Goal: Complete application form

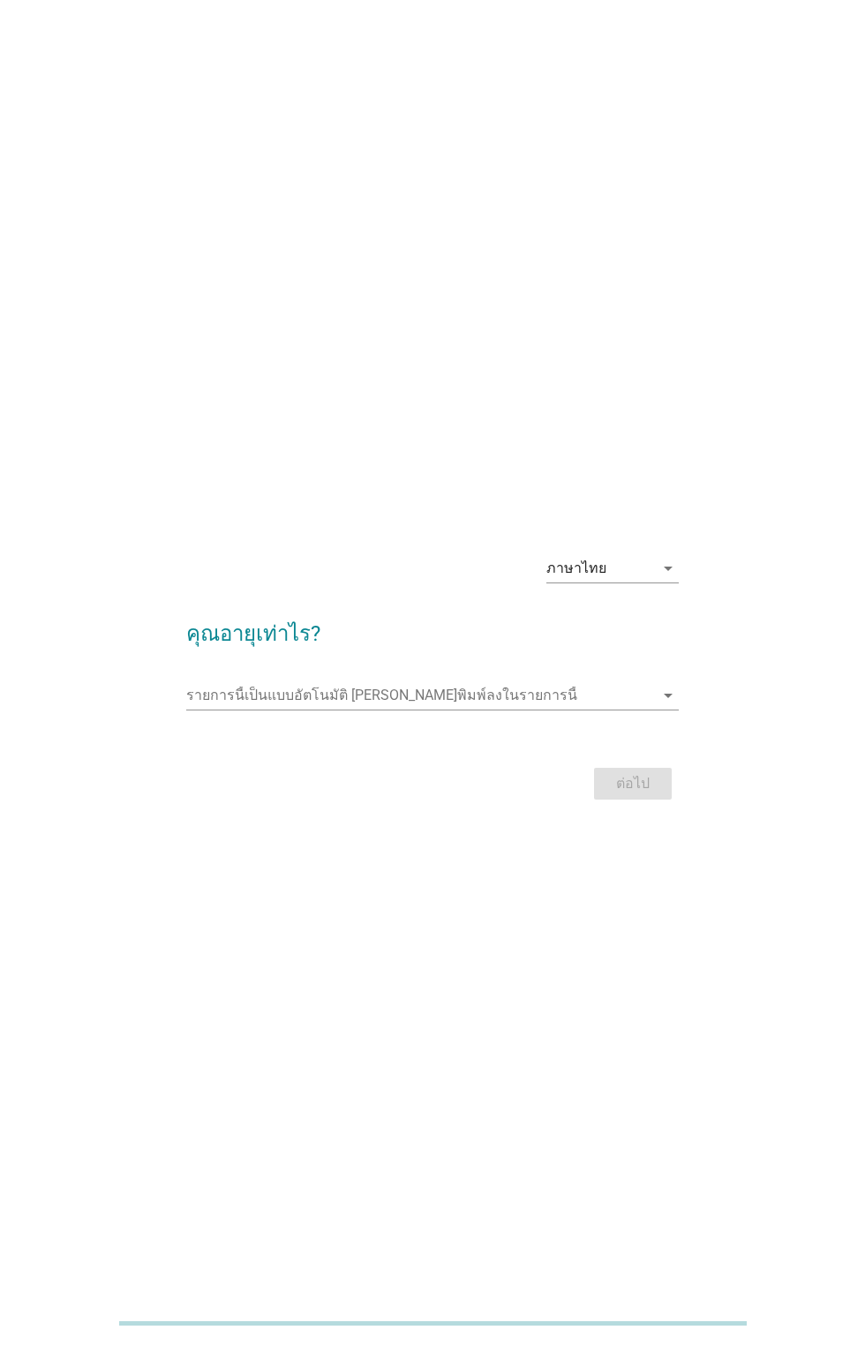
click at [391, 710] on input "รายการนี้เป็นแบบอัตโนมัติ คุณสามารถพิมพ์ลงในรายการนี้" at bounding box center [419, 696] width 467 height 28
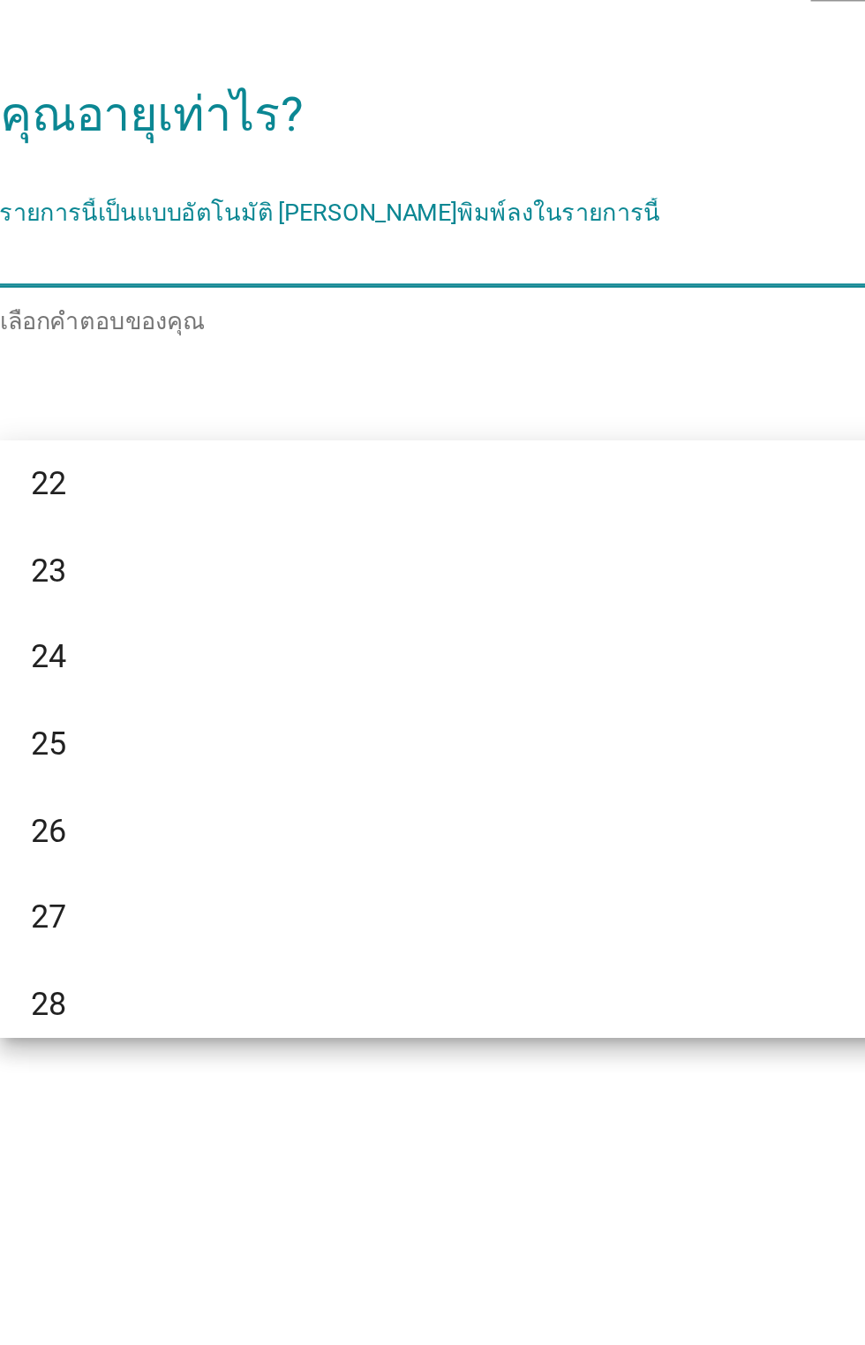
scroll to position [191, 0]
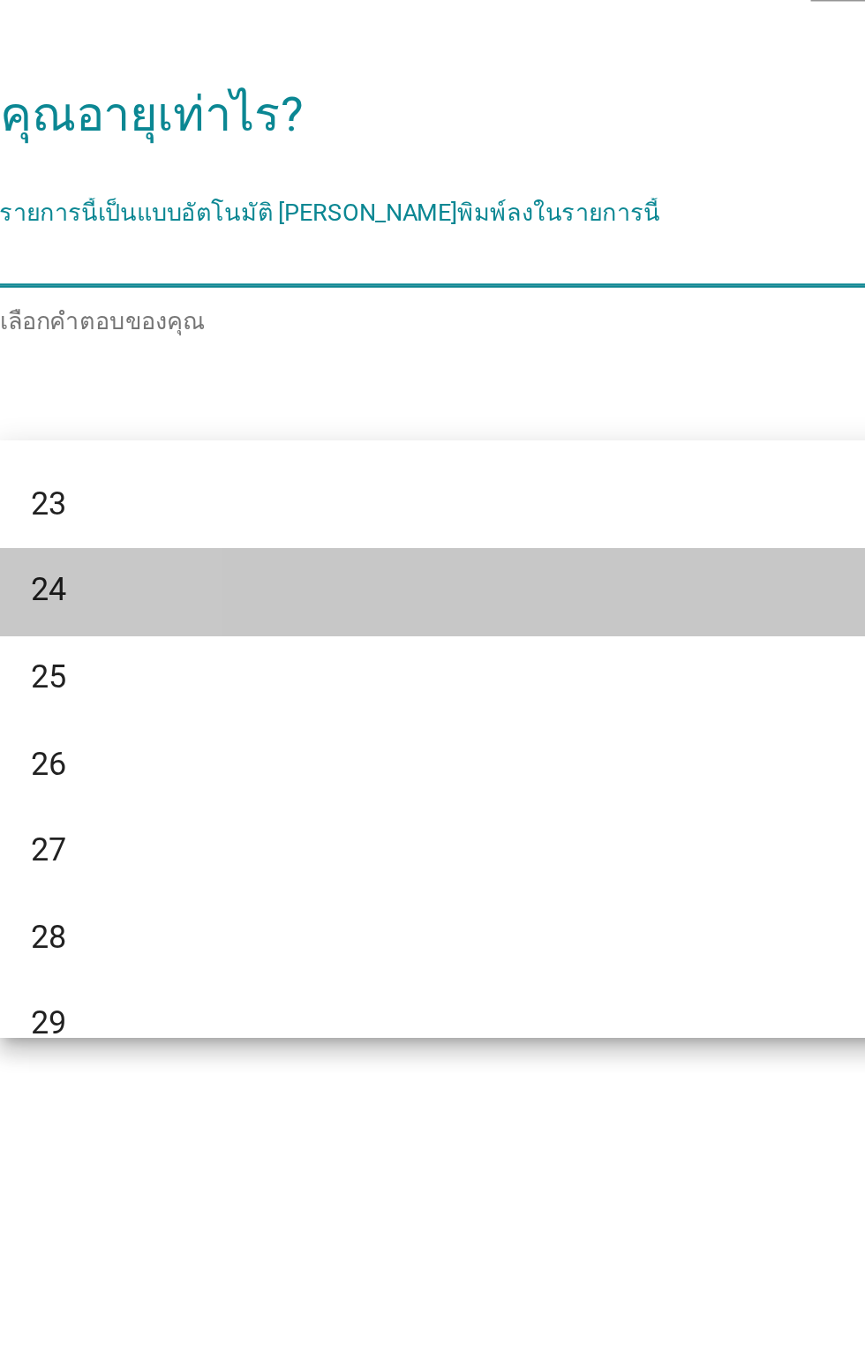
click at [252, 835] on div "24" at bounding box center [412, 842] width 425 height 21
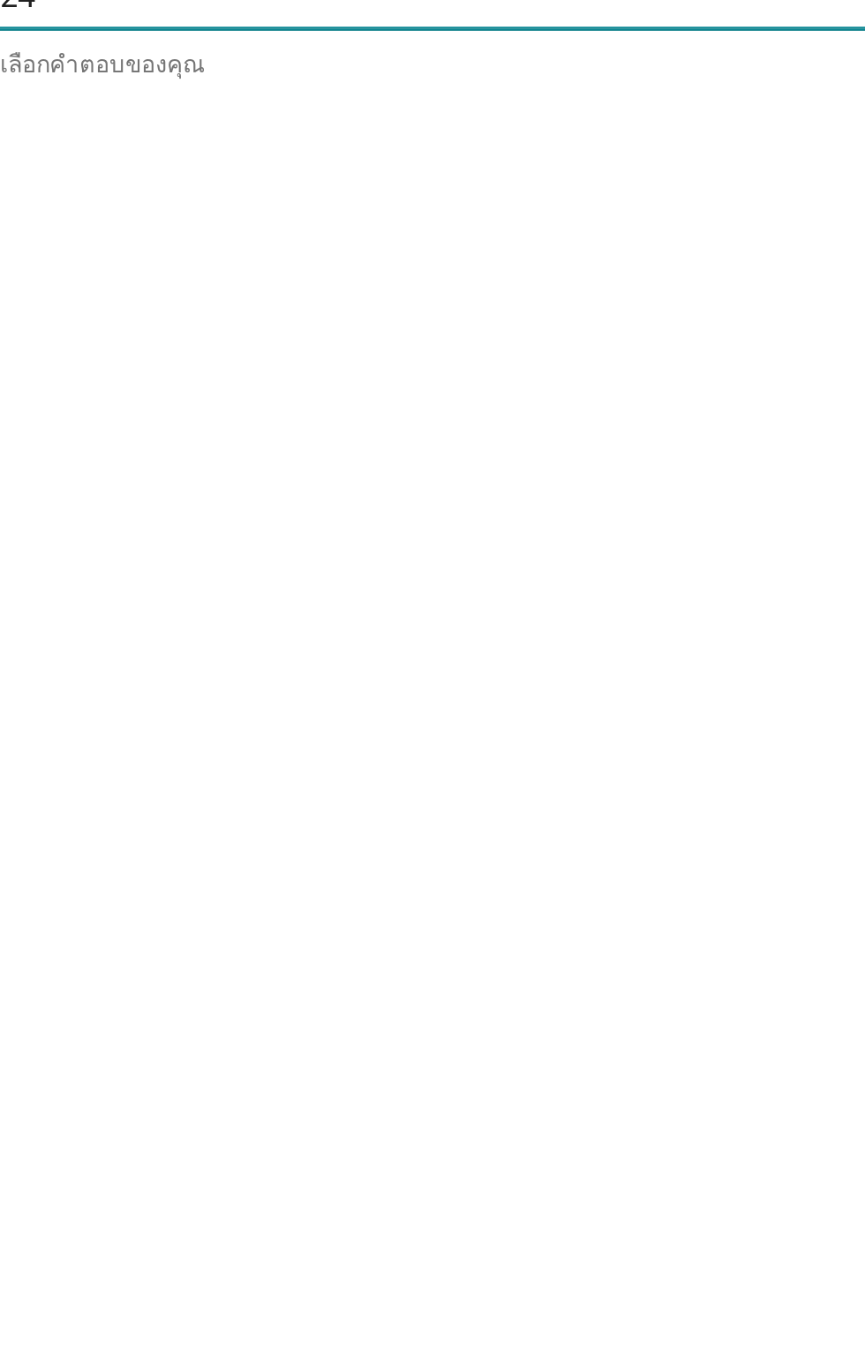
click at [475, 910] on div "ภาษาไทย arrow_drop_down คุณอายุเท่าไร? รายการนี้เป็นแบบอัตโนมัติ [PERSON_NAME]พ…" at bounding box center [432, 672] width 865 height 1345
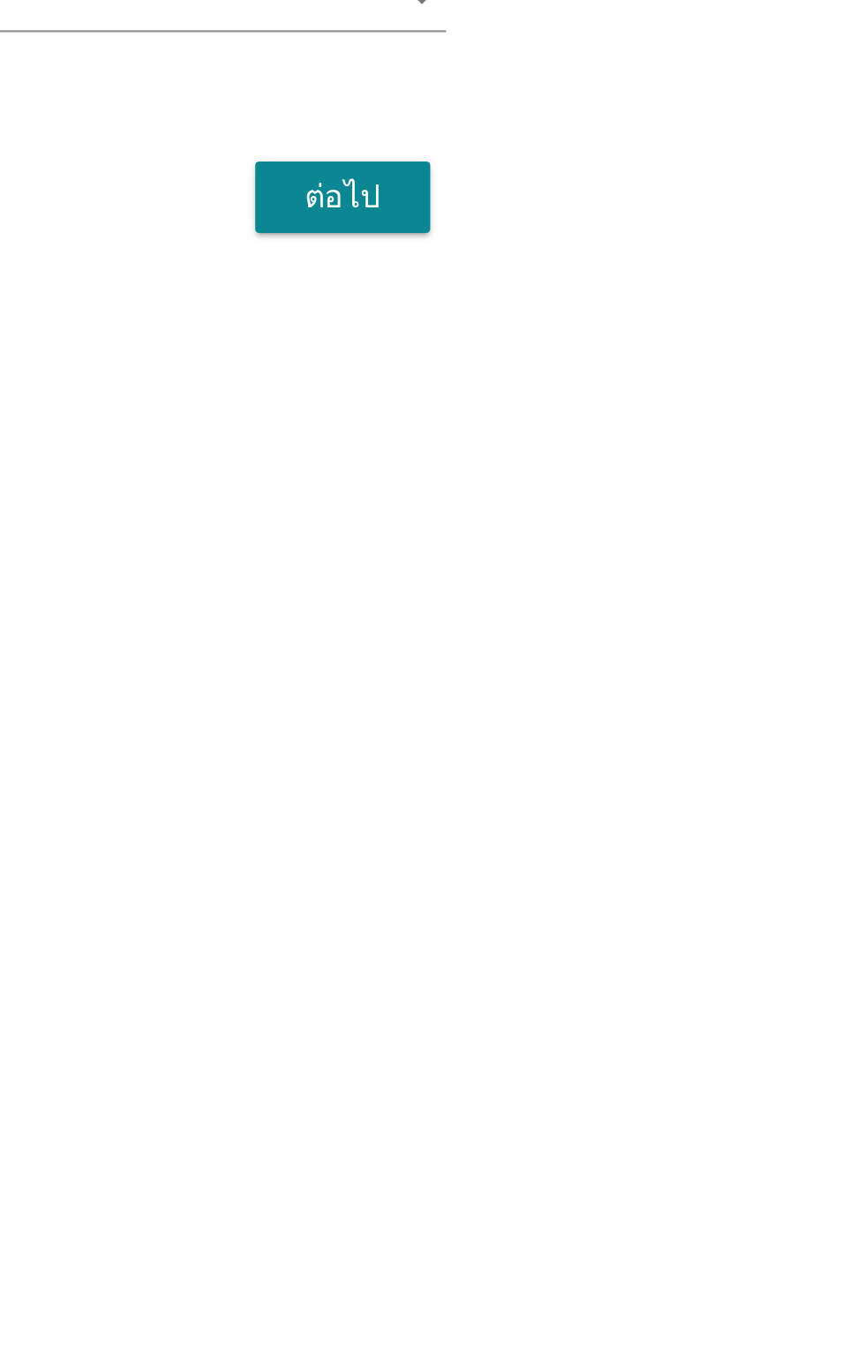
scroll to position [2, 0]
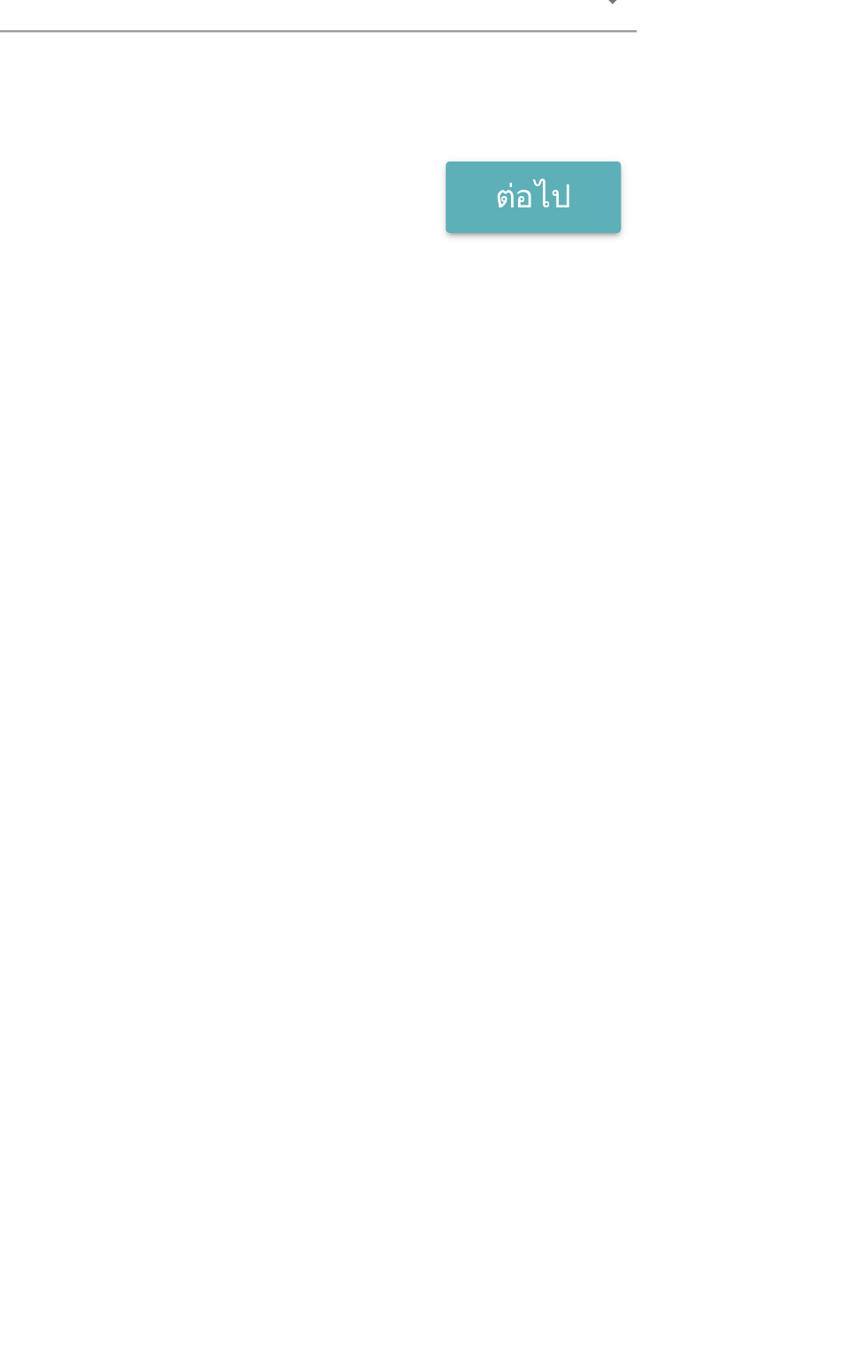
click at [669, 798] on button "ต่อไป" at bounding box center [633, 782] width 78 height 32
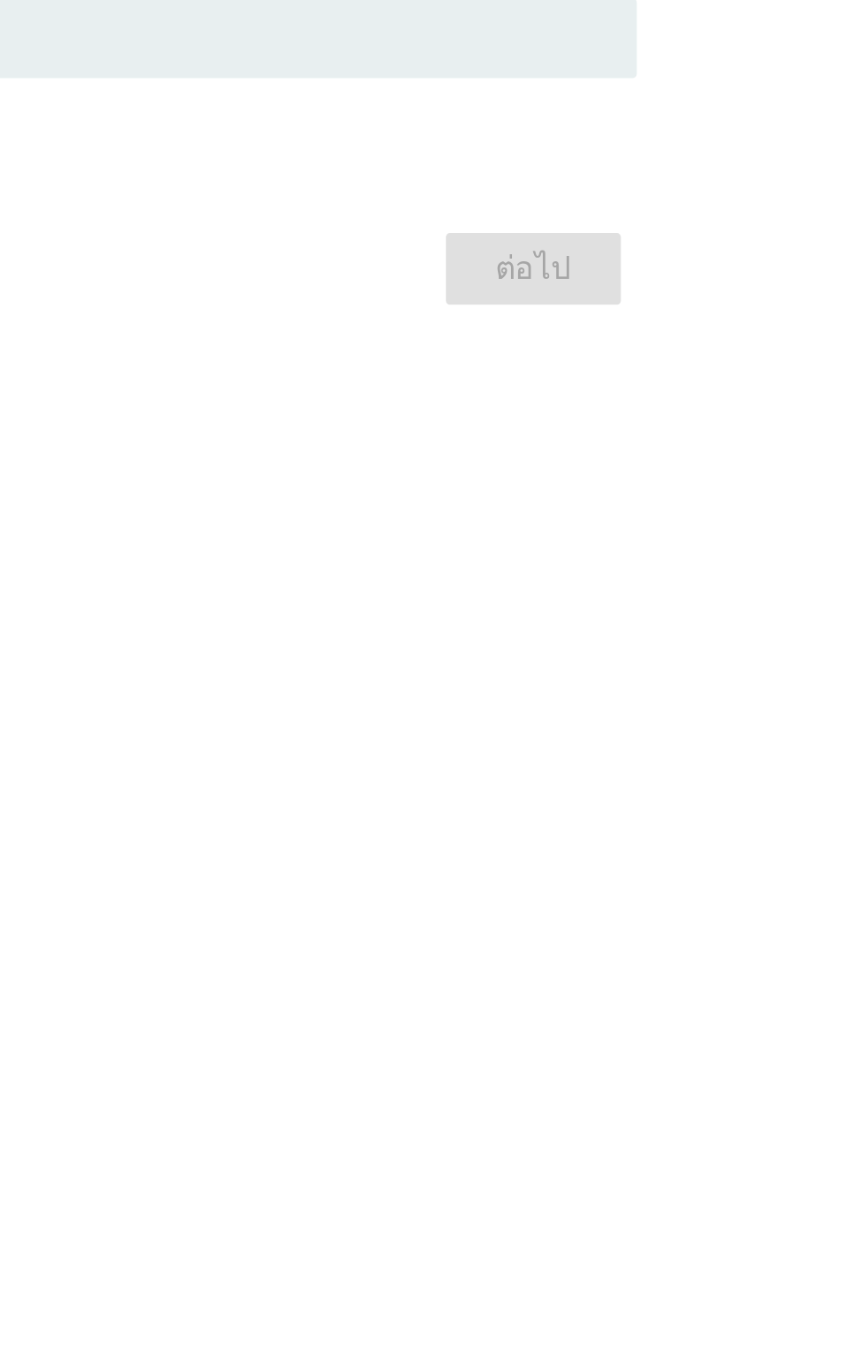
scroll to position [0, 0]
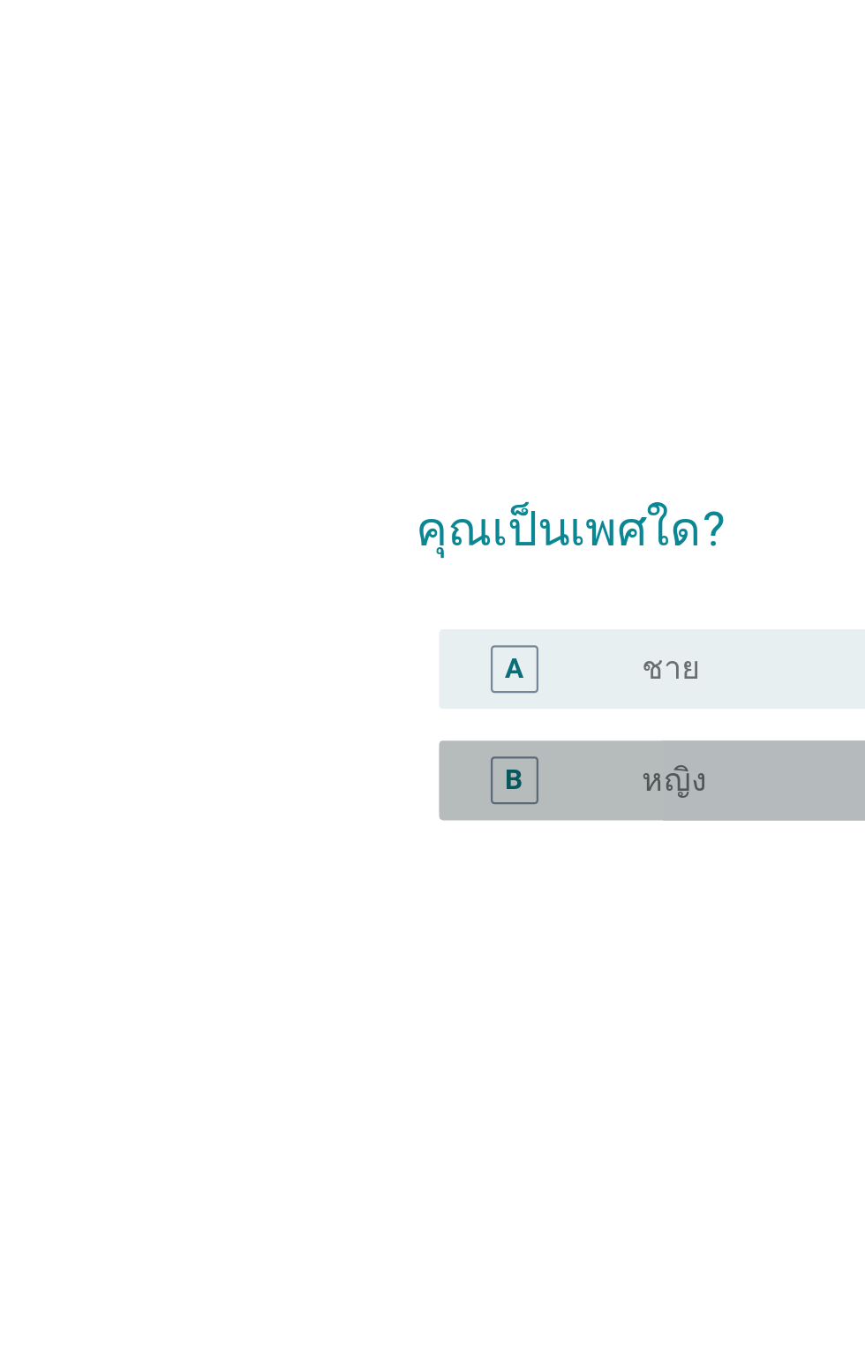
click at [295, 722] on label "หญิง" at bounding box center [301, 713] width 29 height 18
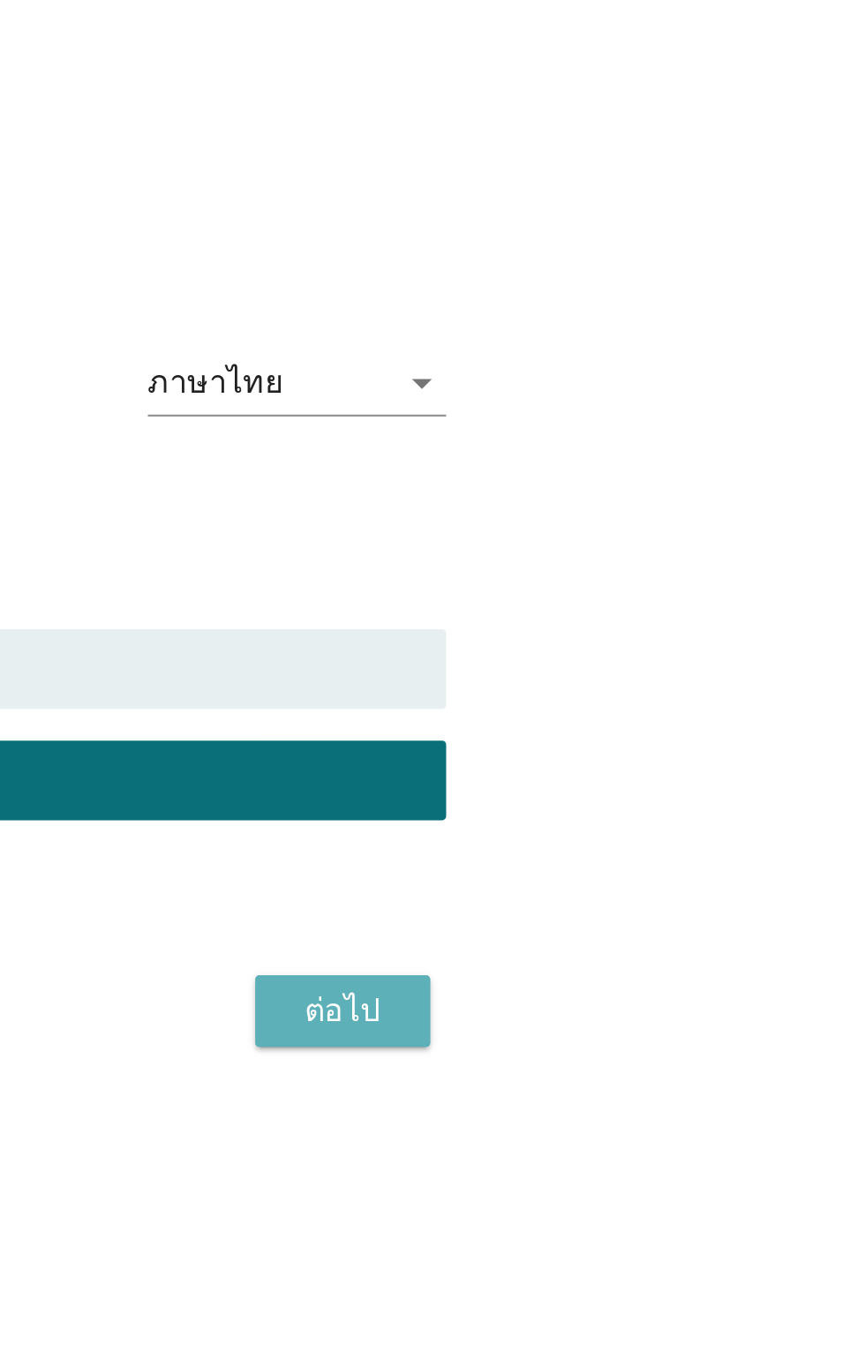
click at [638, 826] on div "ต่อไป" at bounding box center [632, 815] width 49 height 21
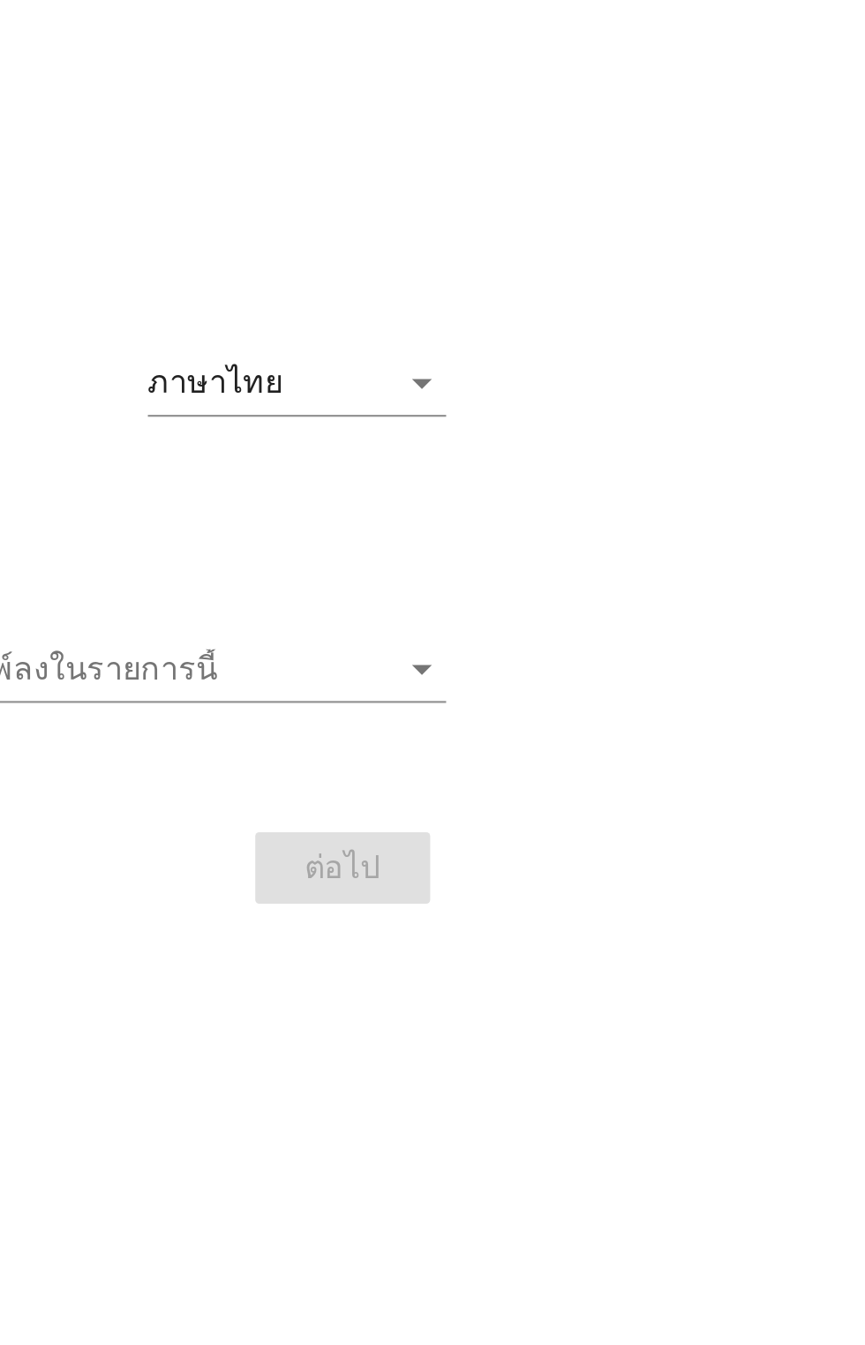
scroll to position [32, 0]
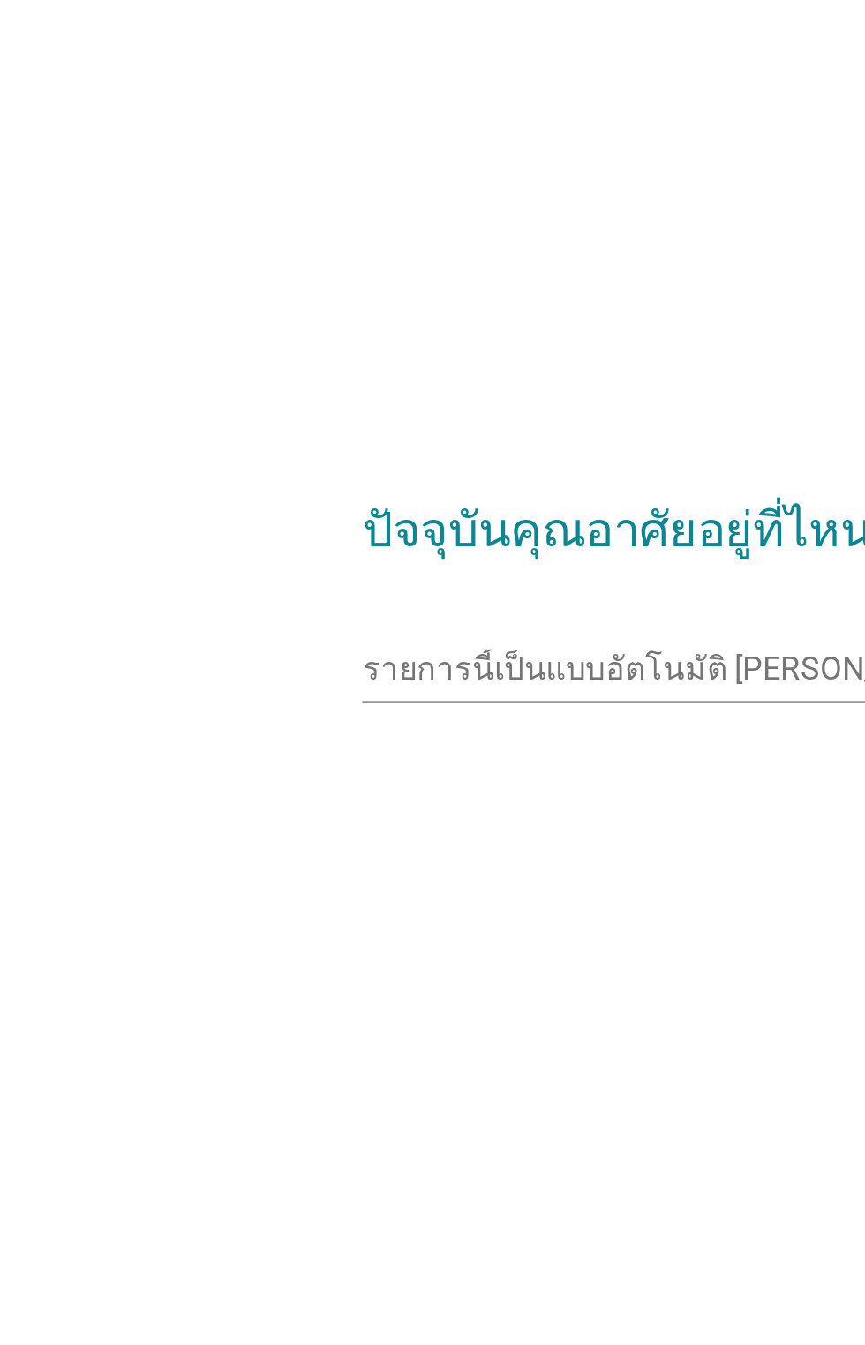
click at [265, 678] on input "รายการนี้เป็นแบบอัตโนมัติ คุณสามารถพิมพ์ลงในรายการนี้" at bounding box center [419, 664] width 467 height 28
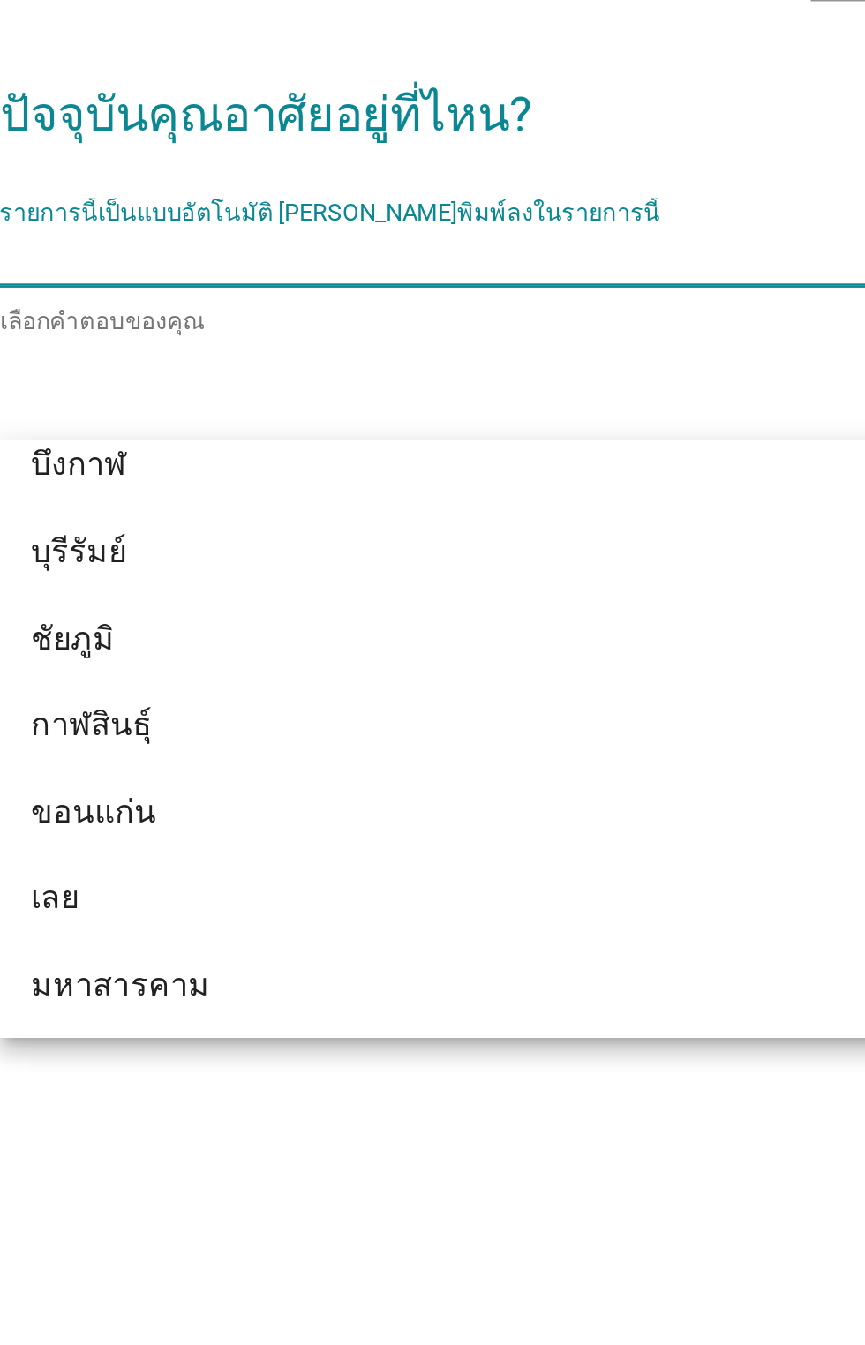
scroll to position [80, 0]
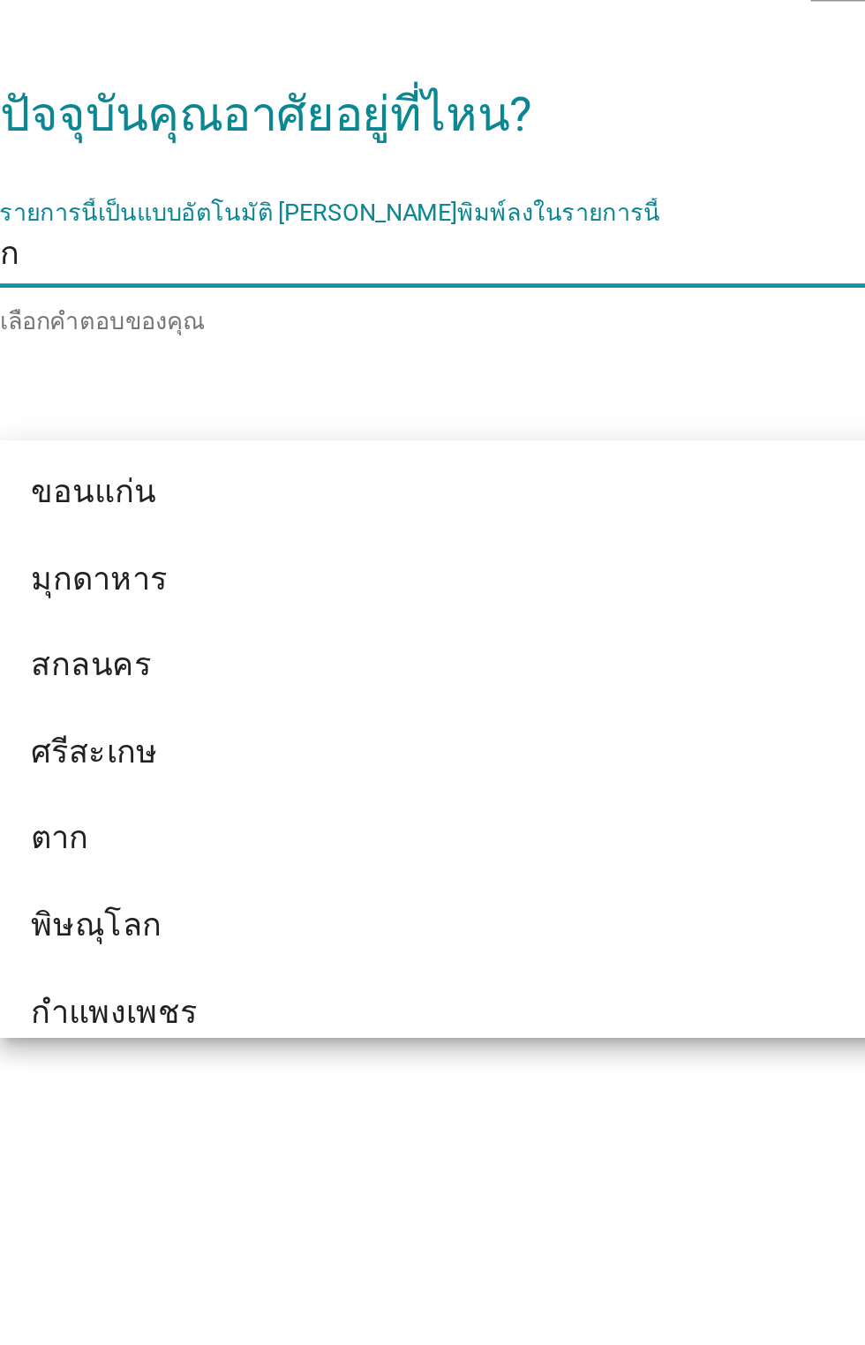
type input "กร"
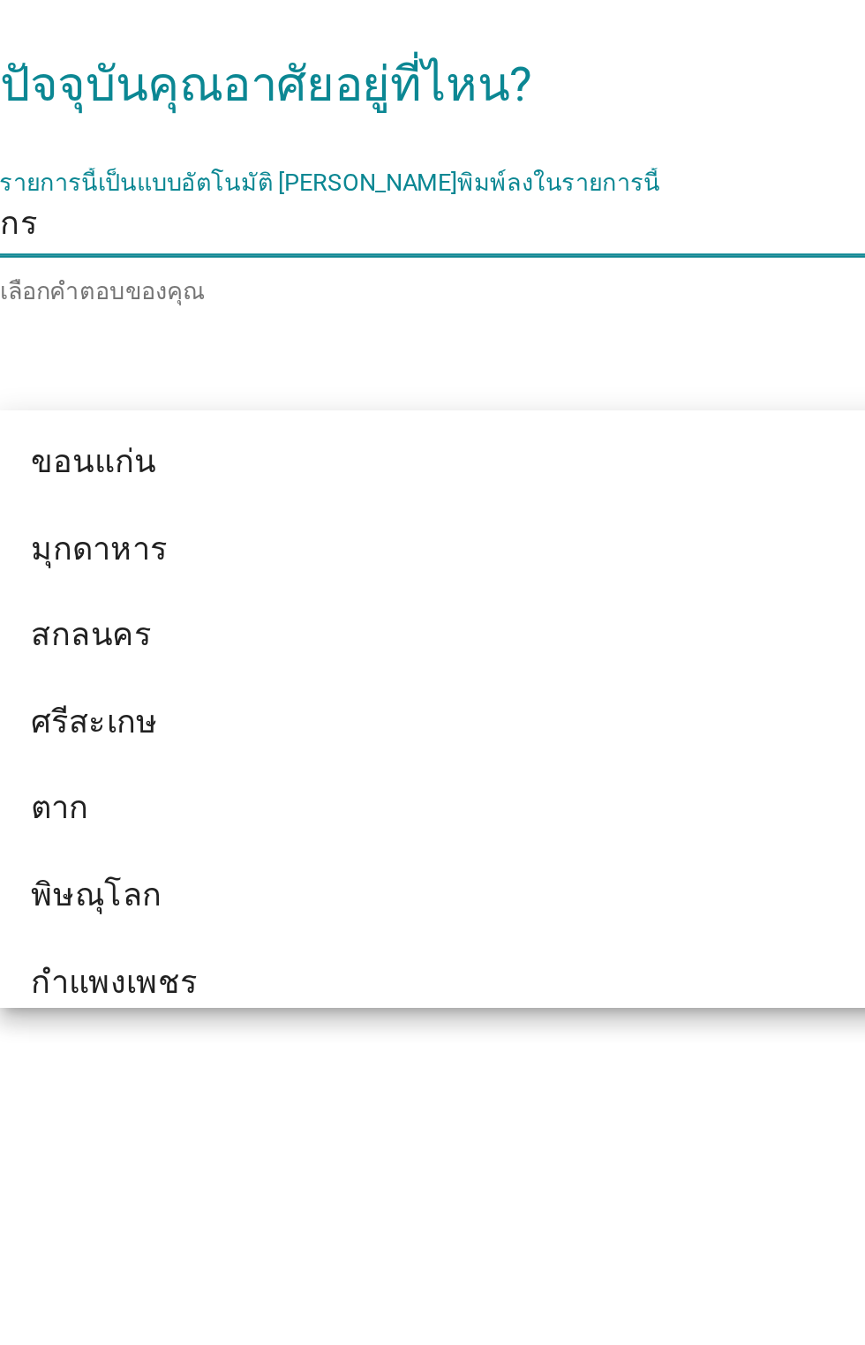
scroll to position [0, 0]
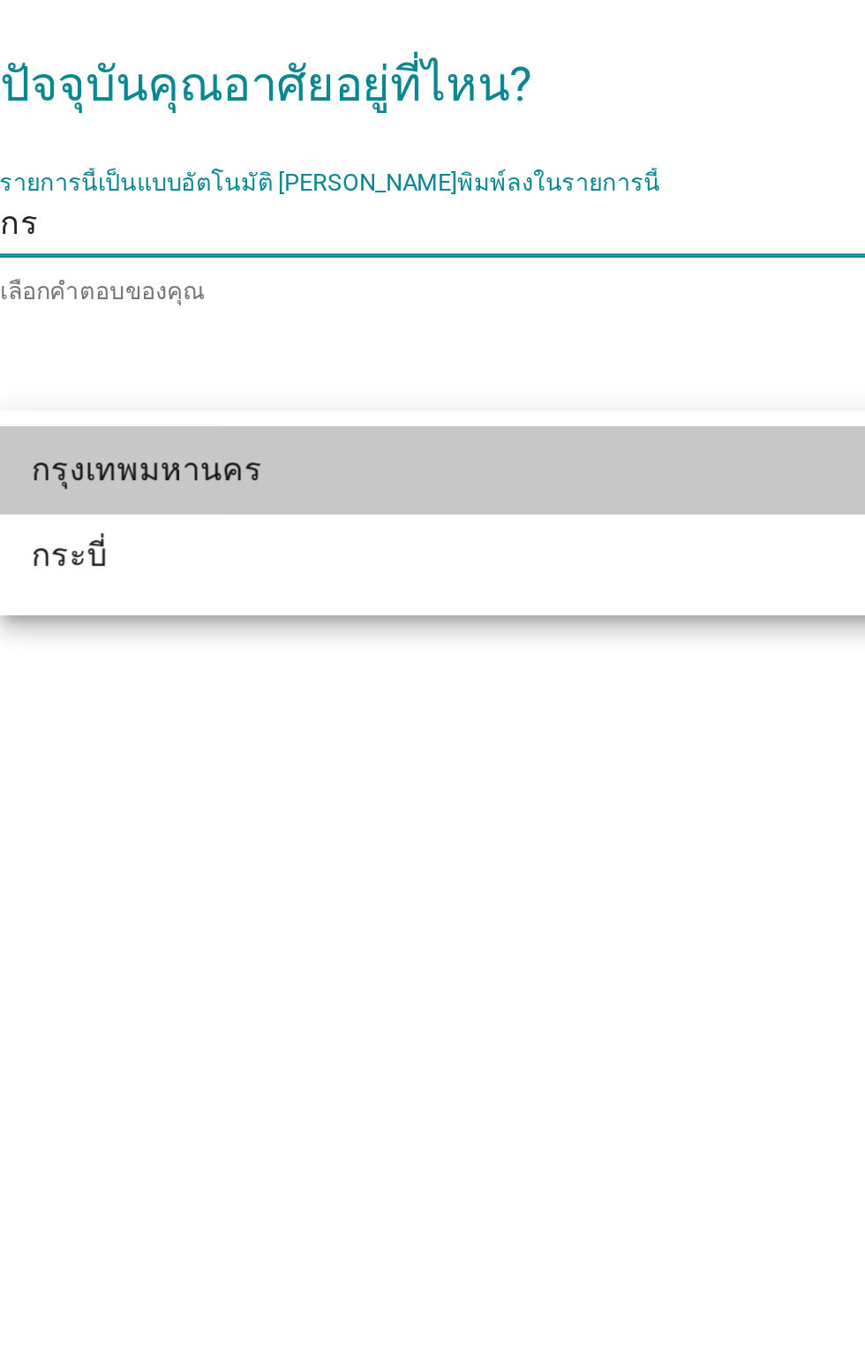
click at [465, 740] on div "กรุงเทพมหานคร" at bounding box center [432, 759] width 492 height 39
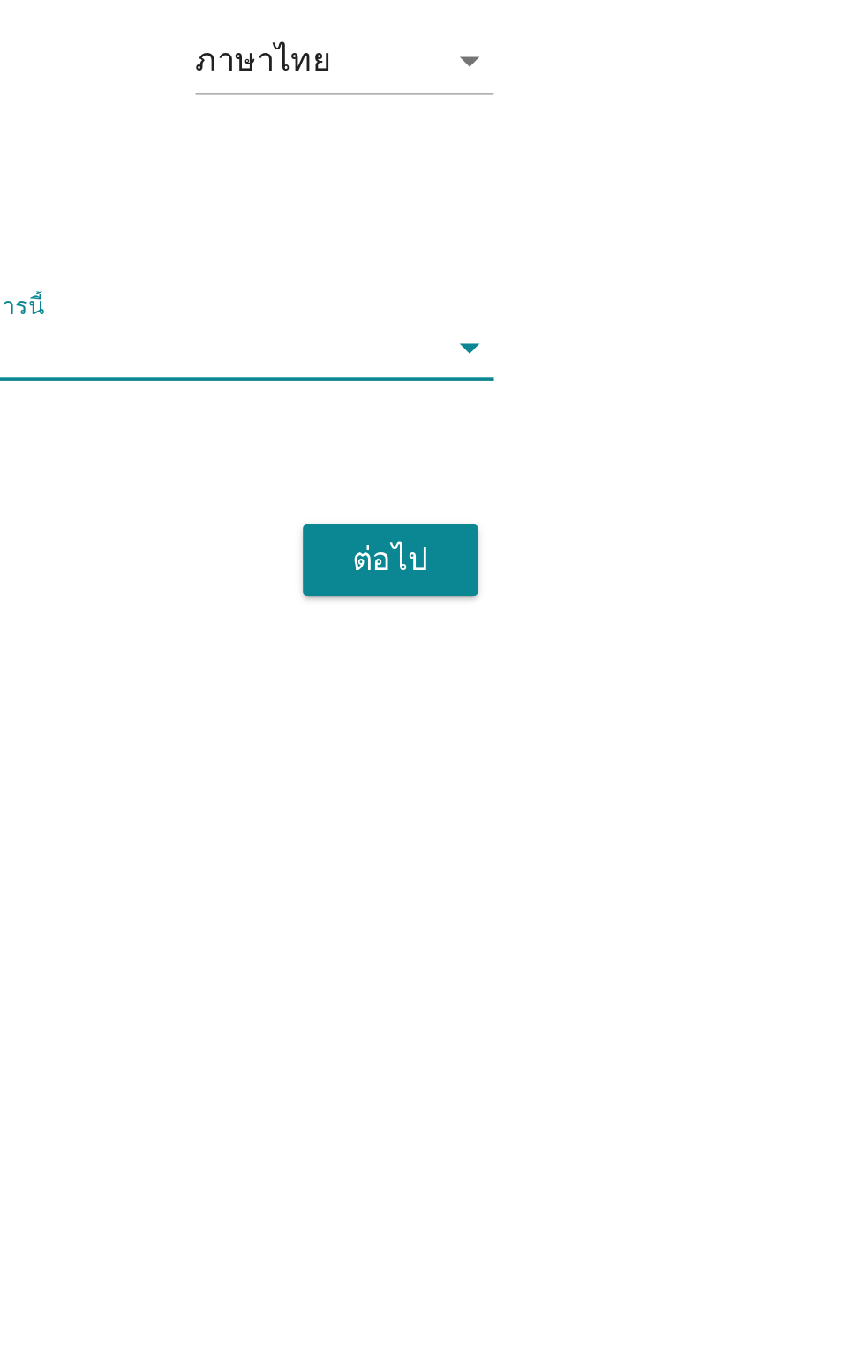
scroll to position [110, 0]
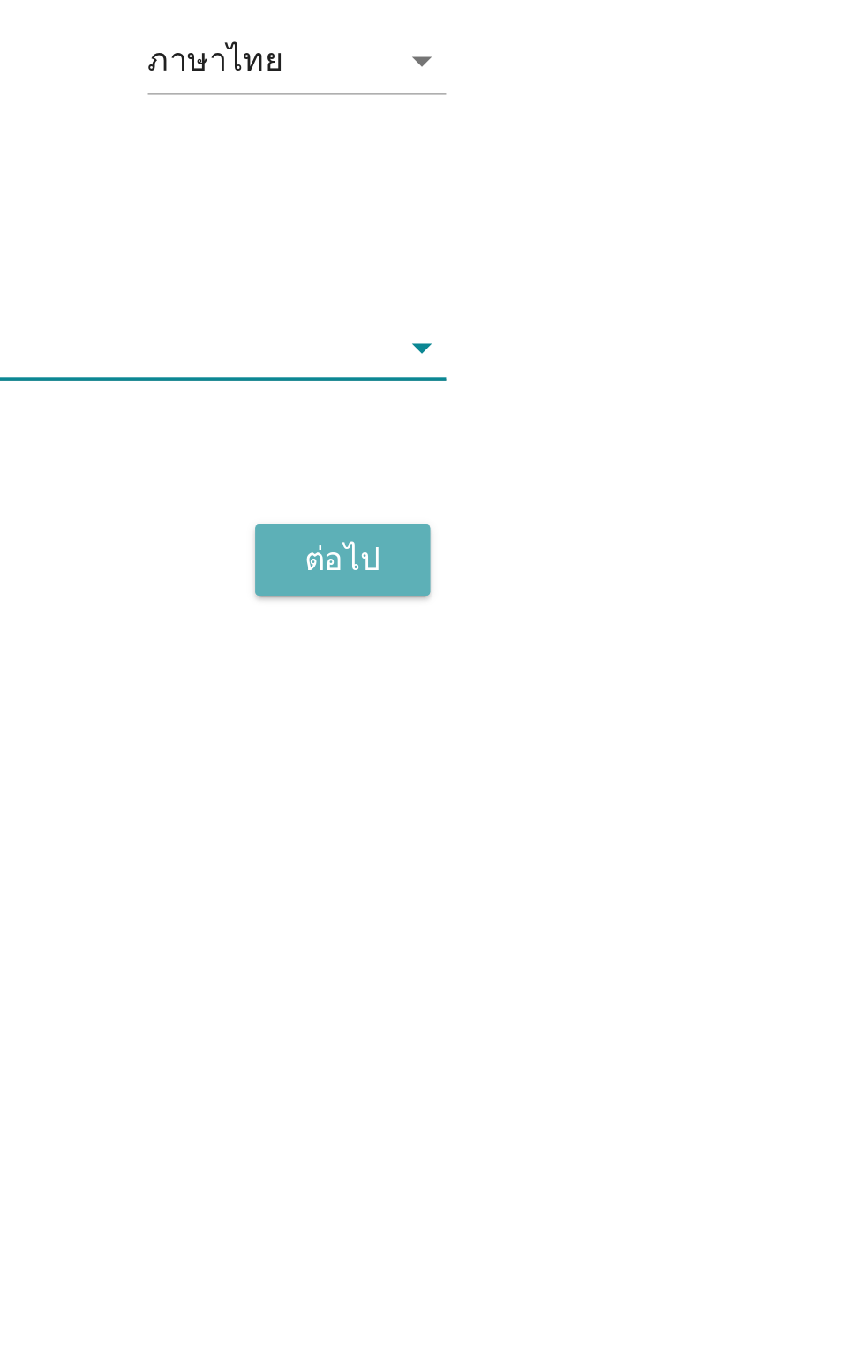
click at [654, 750] on div "ต่อไป" at bounding box center [632, 744] width 49 height 21
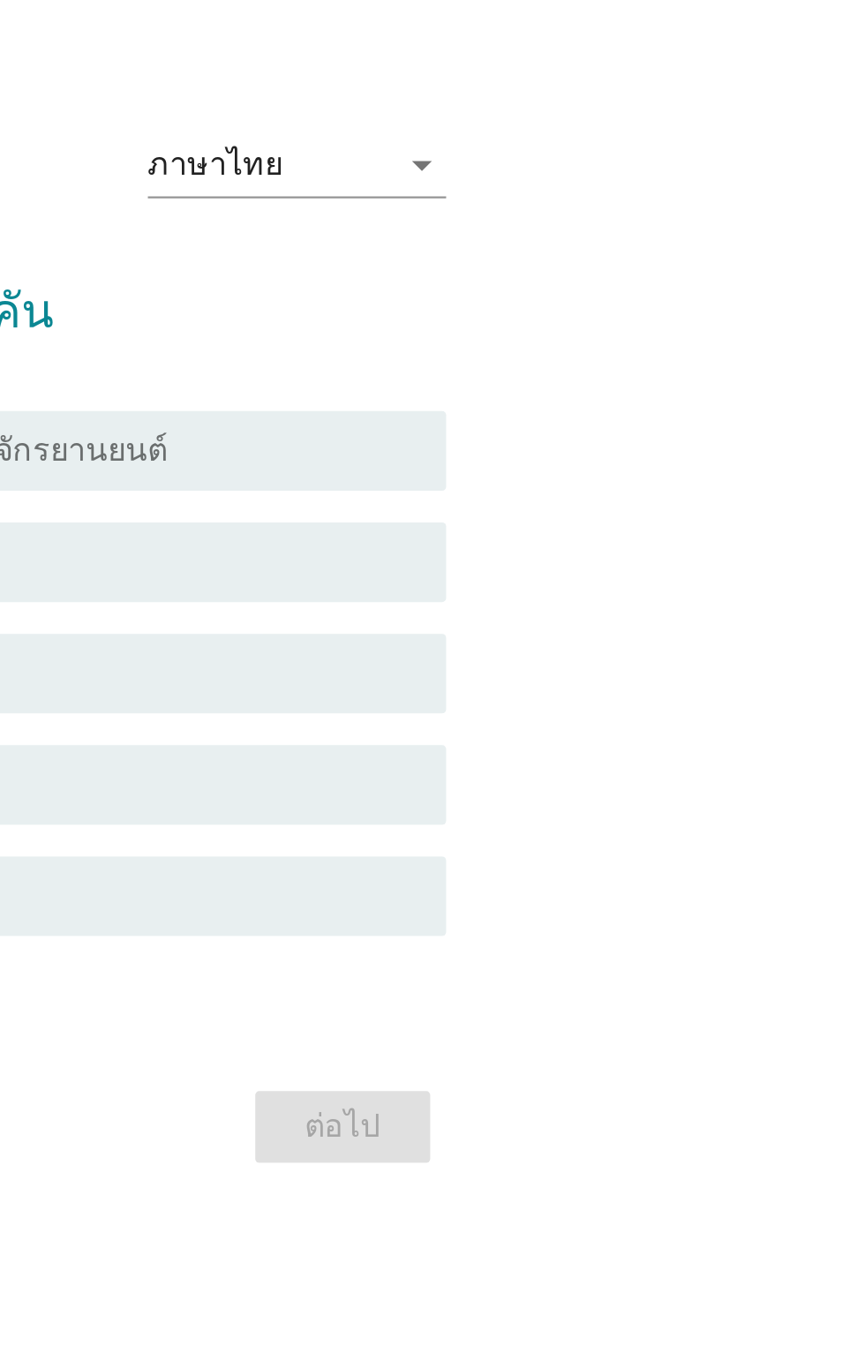
scroll to position [0, 0]
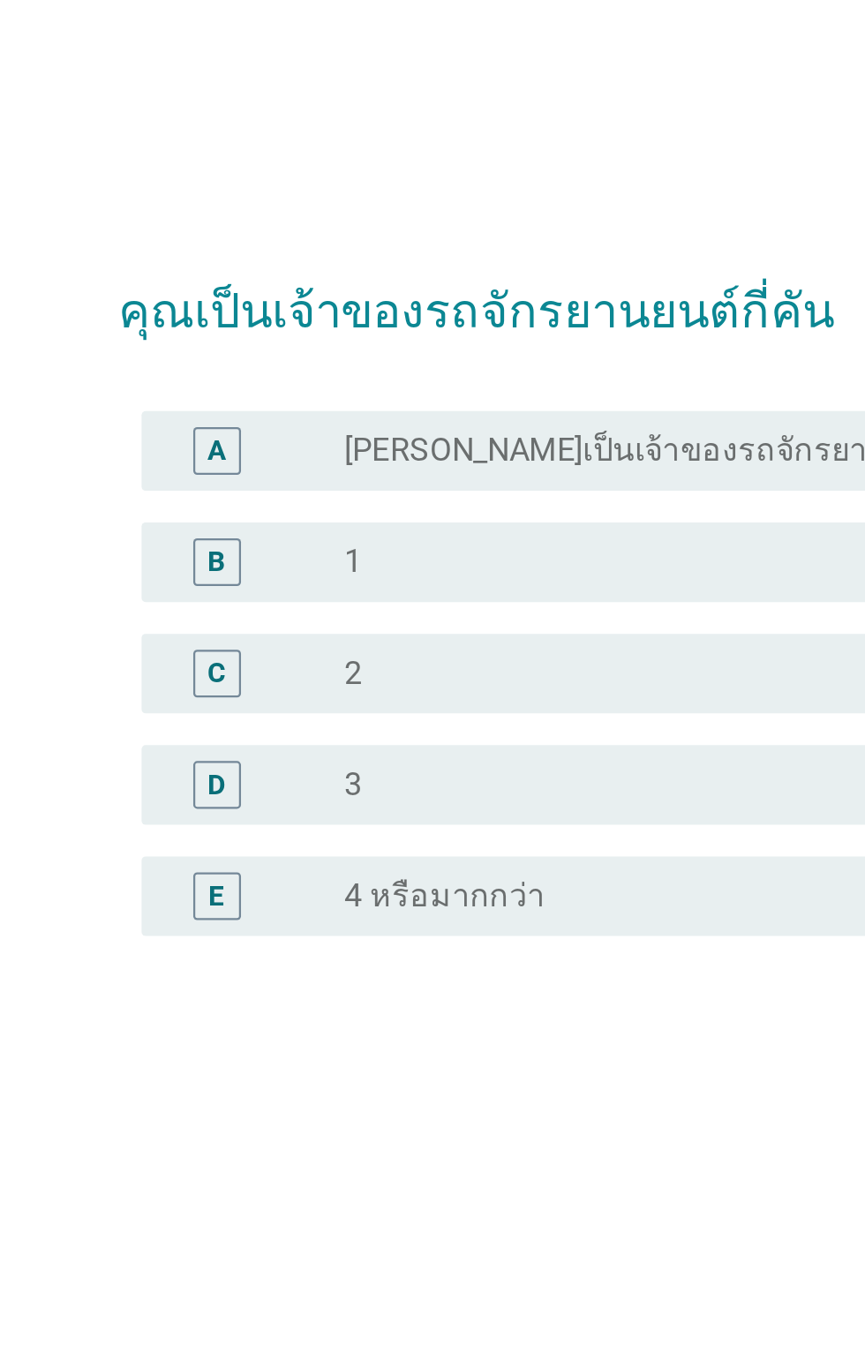
click at [436, 648] on div "radio_button_unchecked 1" at bounding box center [469, 639] width 364 height 18
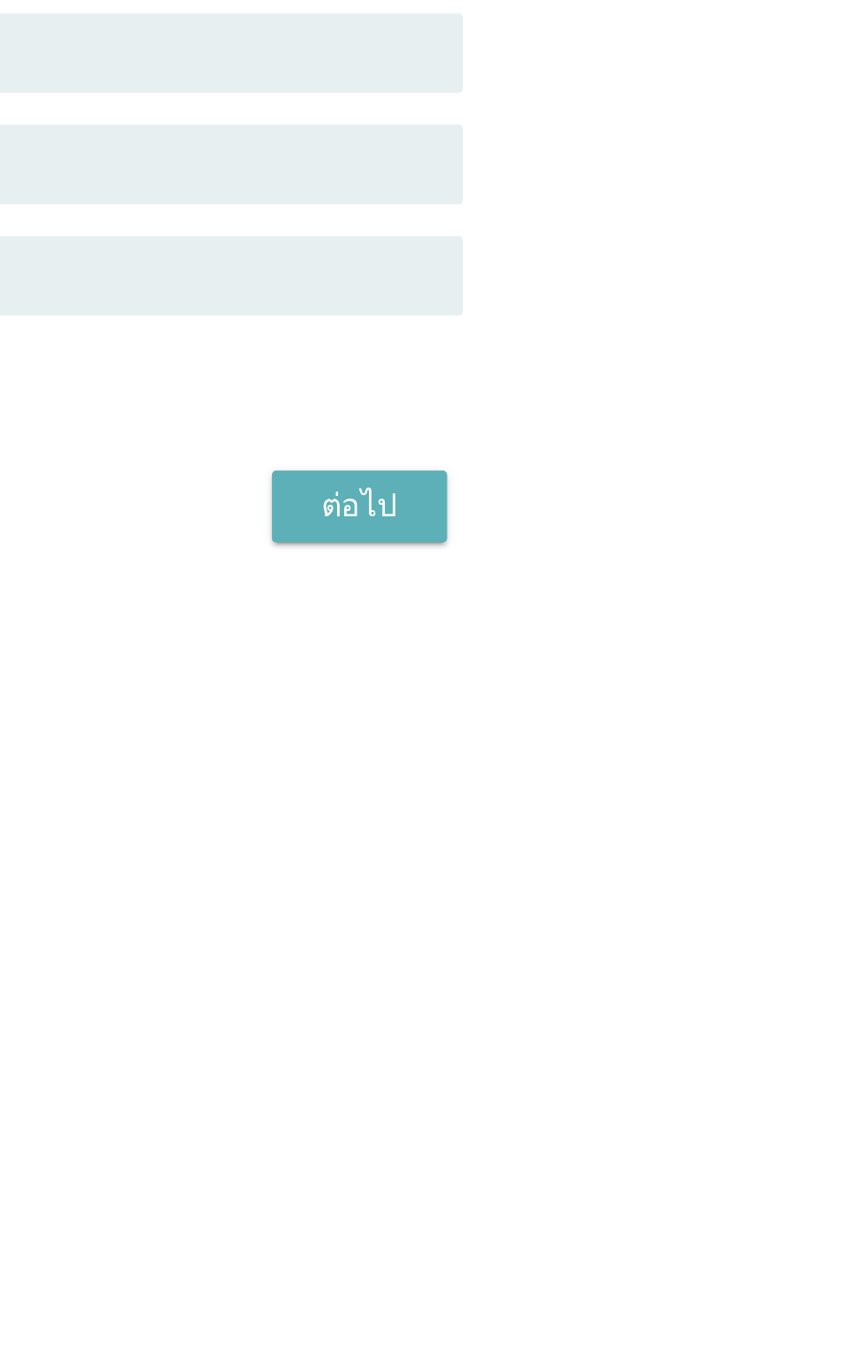
click at [659, 906] on button "ต่อไป" at bounding box center [633, 890] width 78 height 32
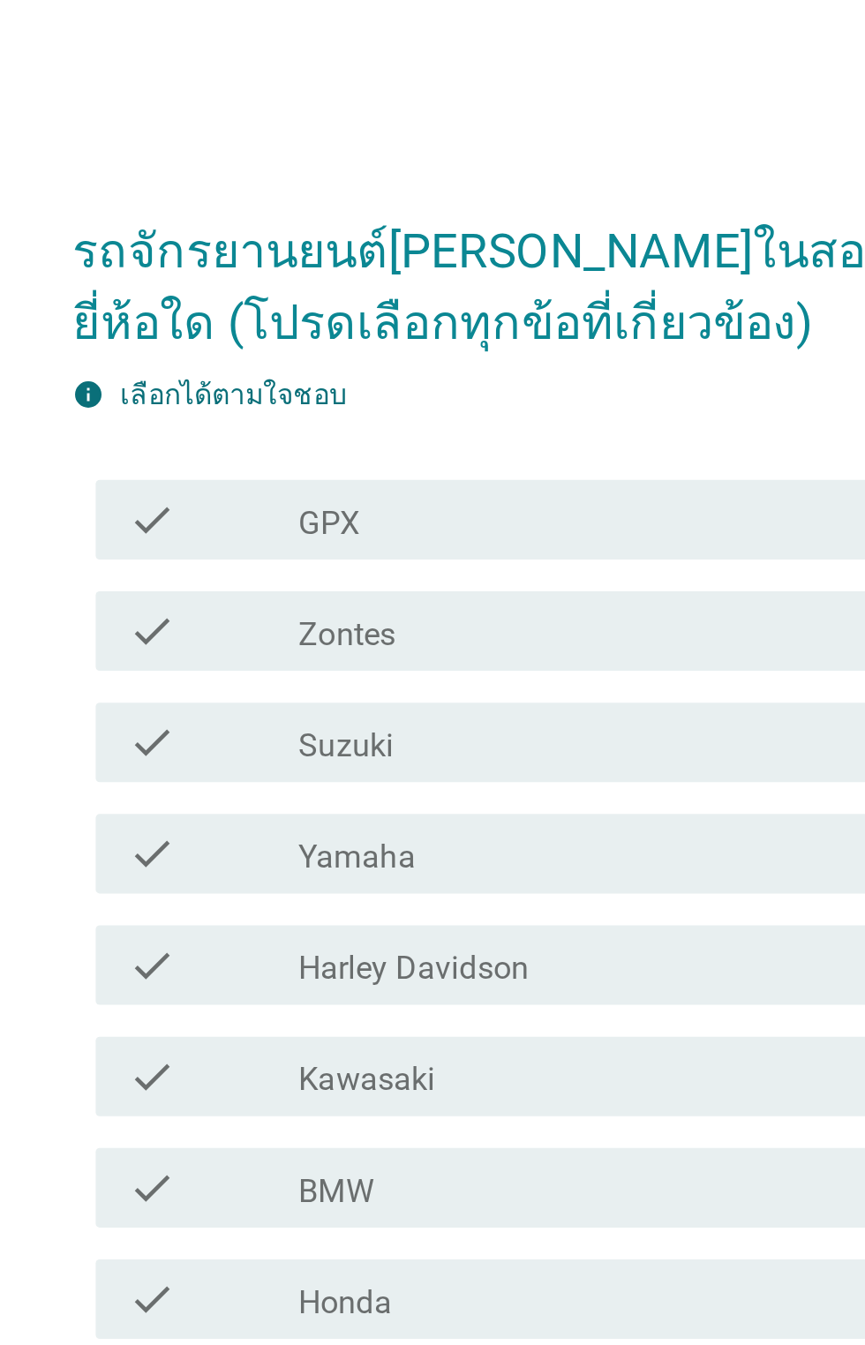
scroll to position [75, 0]
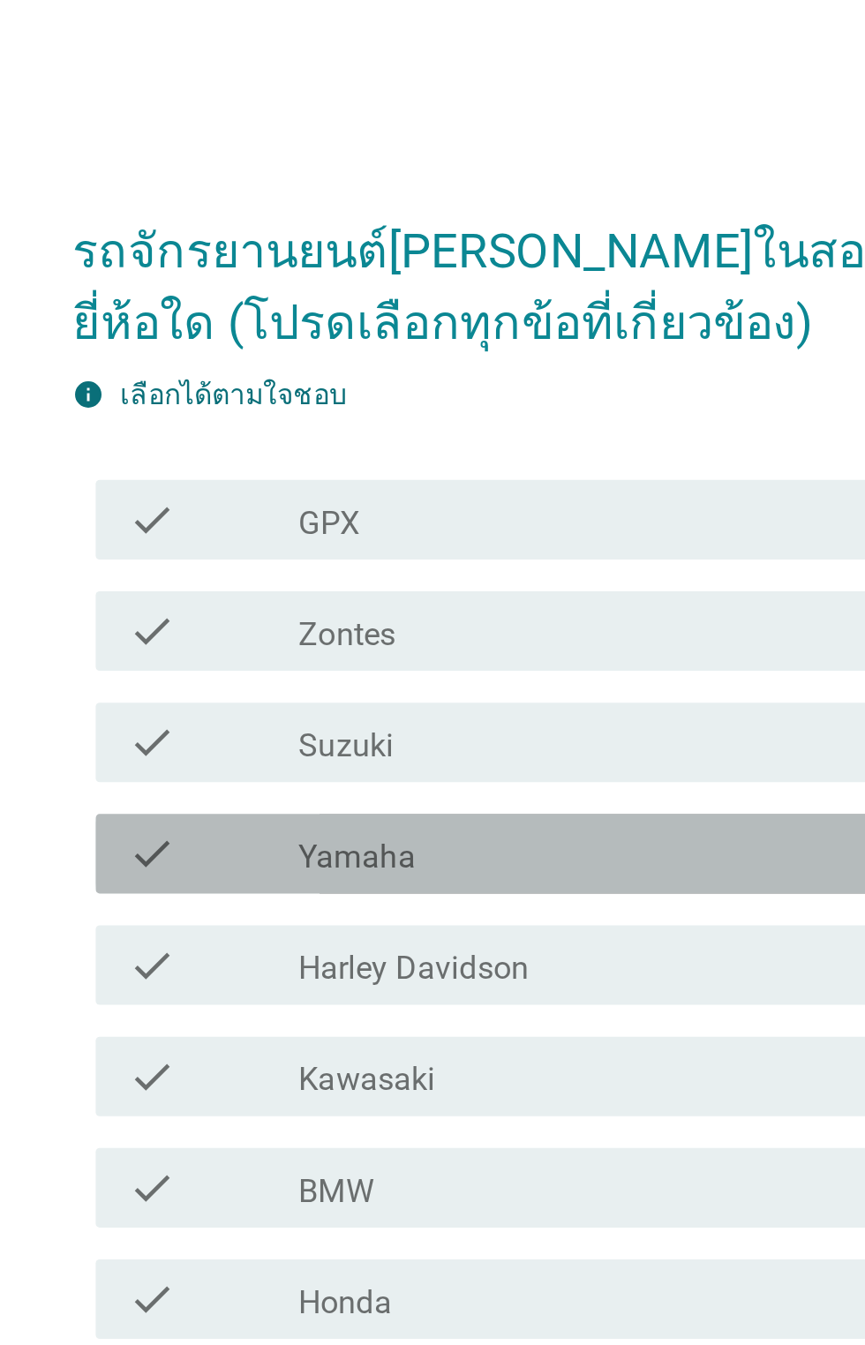
click at [437, 621] on div "check_box_outline_blank Yamaha" at bounding box center [476, 610] width 378 height 21
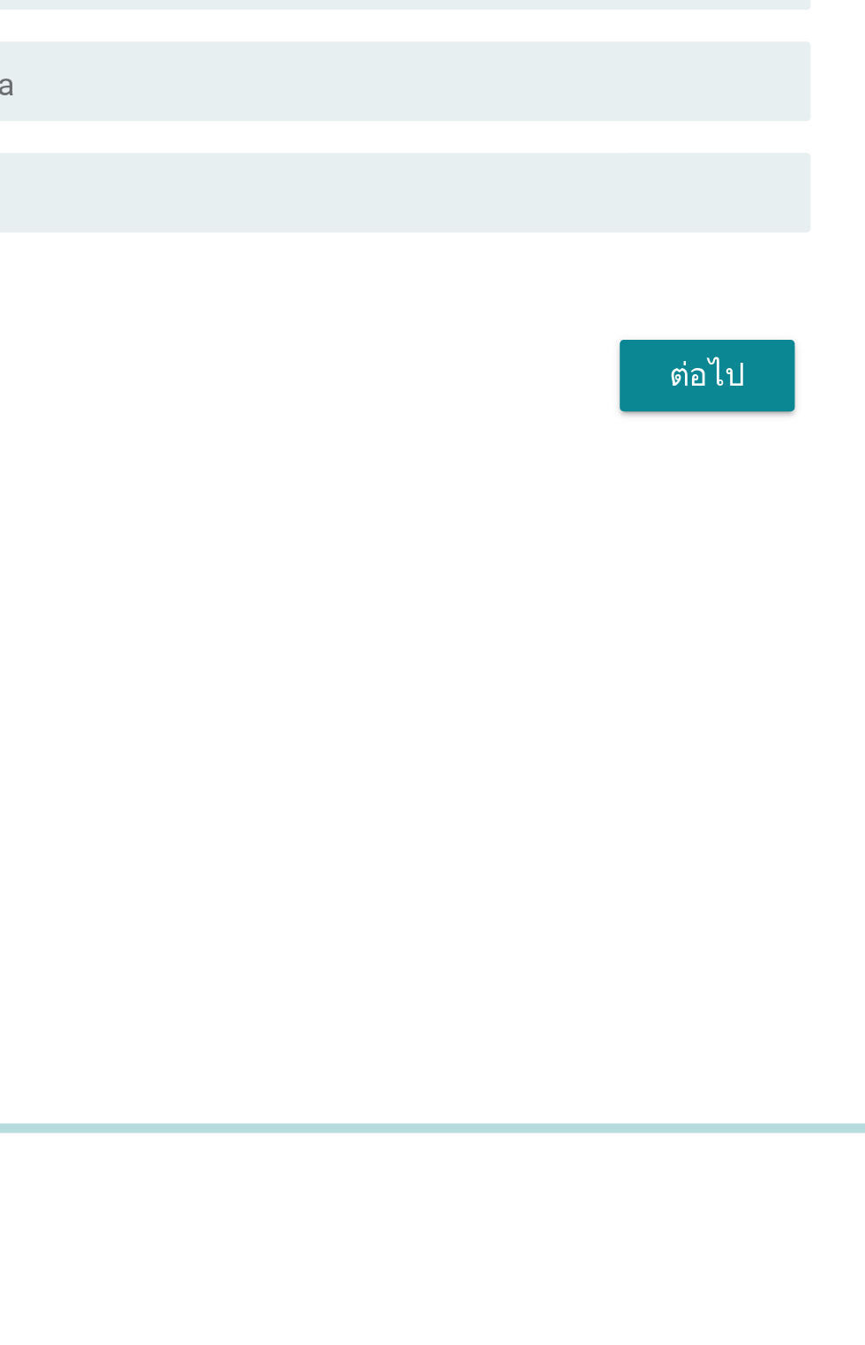
scroll to position [159, 0]
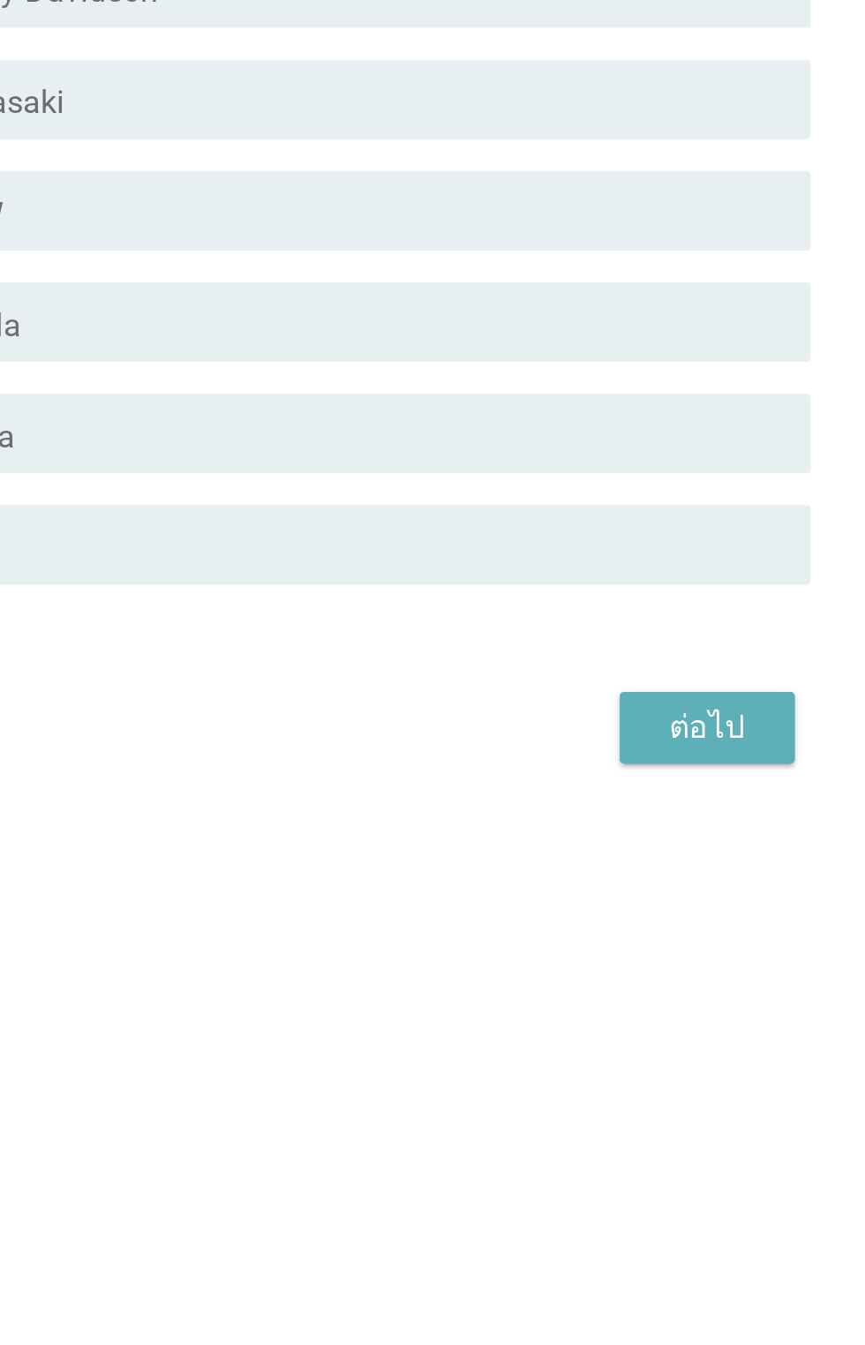
click at [646, 978] on div "ต่อไป" at bounding box center [632, 988] width 49 height 21
